Goal: Task Accomplishment & Management: Manage account settings

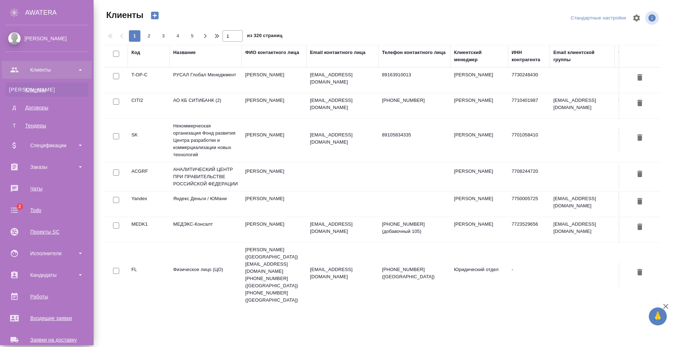
select select "RU"
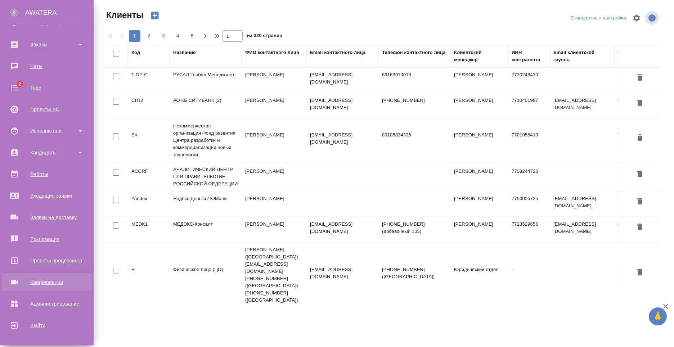
click at [36, 279] on div "Конференции" at bounding box center [46, 282] width 83 height 11
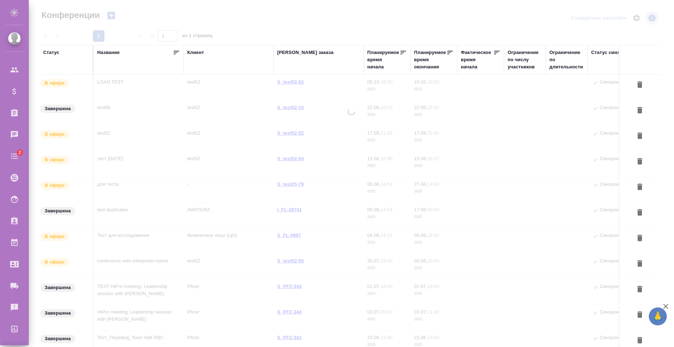
type input "[PERSON_NAME]"
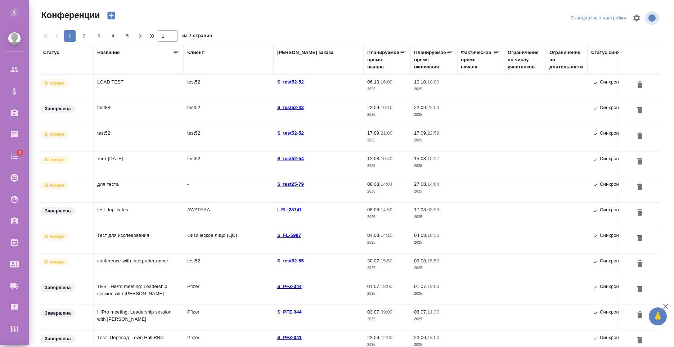
click at [142, 88] on td "LOAD TEST" at bounding box center [139, 87] width 90 height 25
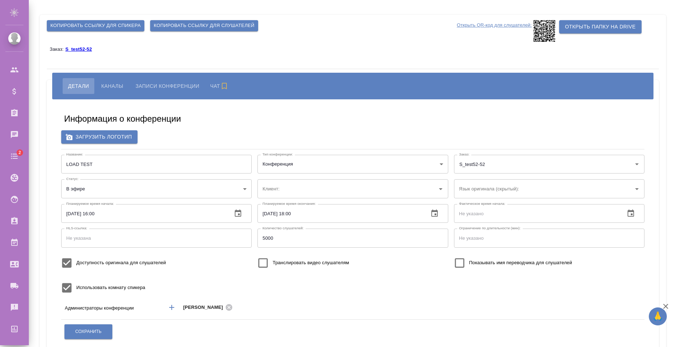
type input "test52"
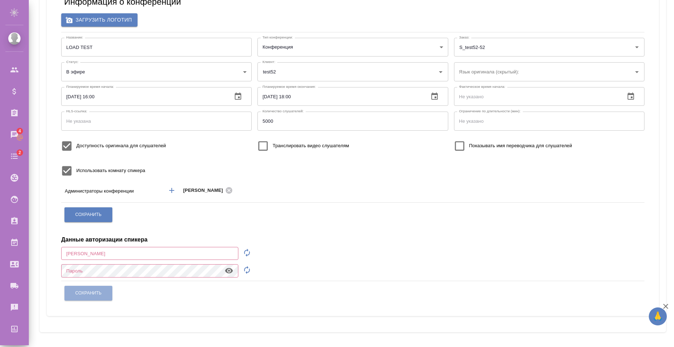
click at [125, 259] on input "text" at bounding box center [149, 253] width 177 height 13
click at [247, 253] on icon "button" at bounding box center [247, 252] width 9 height 9
type input "speaker_HpygQwTM"
click at [248, 269] on icon "button" at bounding box center [247, 270] width 9 height 9
click at [231, 271] on icon "button" at bounding box center [229, 270] width 8 height 5
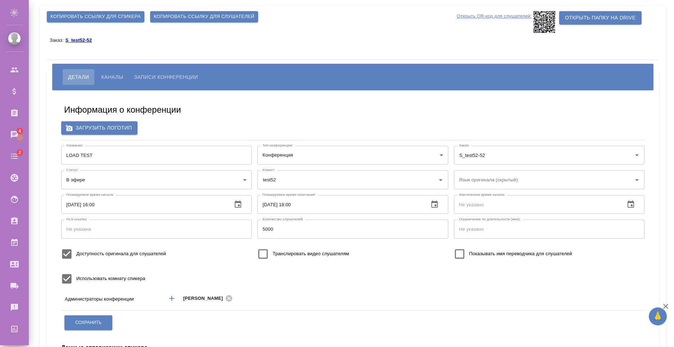
scroll to position [0, 0]
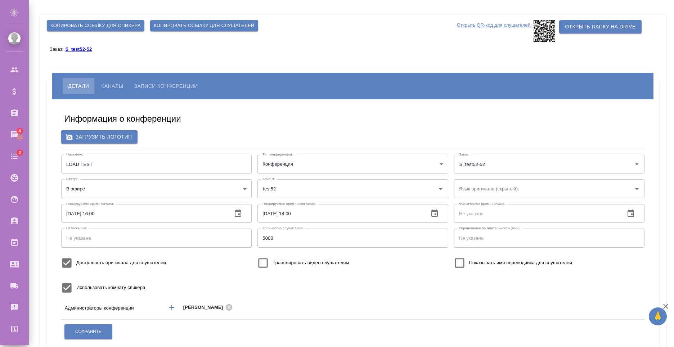
click at [119, 26] on span "Копировать ссылку для спикера" at bounding box center [95, 26] width 90 height 8
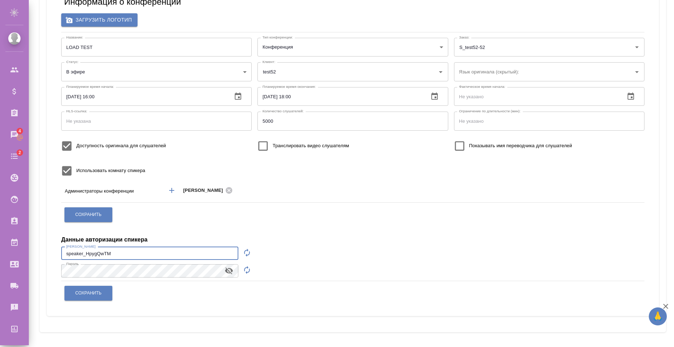
drag, startPoint x: 152, startPoint y: 254, endPoint x: 32, endPoint y: 250, distance: 120.7
click at [32, 250] on div "Копировать ссылку для спикера Копировать ссылку для слушателей Открыть QR-код д…" at bounding box center [351, 115] width 645 height 464
click at [8, 265] on div ".cls-1 fill:#fff; AWATERA Nikiforov Anton Клиенты Спецификации Заказы 4 Чаты 2 …" at bounding box center [337, 173] width 674 height 347
click at [89, 292] on span "Сохранить" at bounding box center [88, 293] width 26 height 6
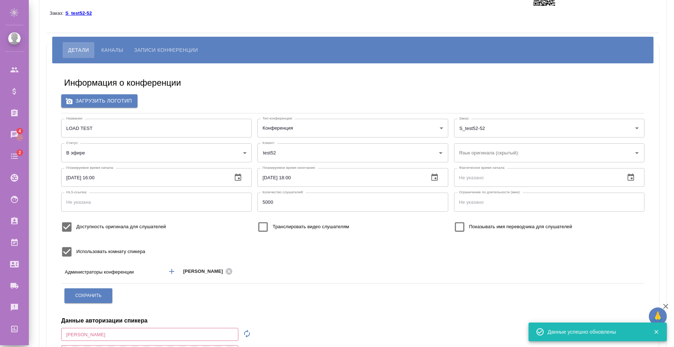
scroll to position [0, 0]
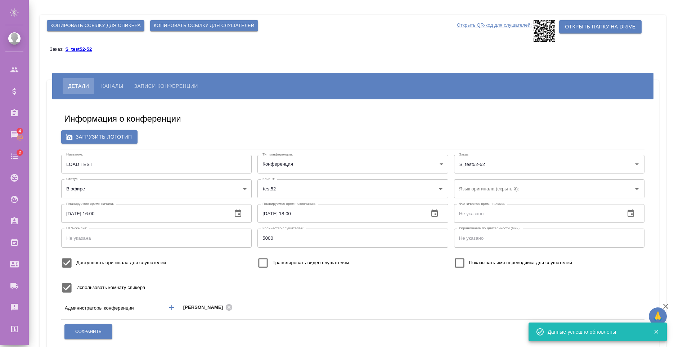
click at [273, 261] on span "Транслировать видео слушателям" at bounding box center [311, 262] width 76 height 7
click at [272, 261] on input "Транслировать видео слушателям" at bounding box center [263, 263] width 19 height 19
checkbox input "true"
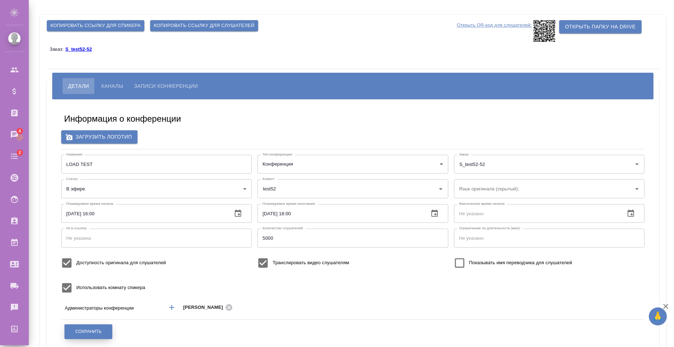
drag, startPoint x: 99, startPoint y: 333, endPoint x: 160, endPoint y: 324, distance: 61.8
click at [99, 333] on span "Сохранить" at bounding box center [88, 332] width 26 height 6
